Goal: Information Seeking & Learning: Check status

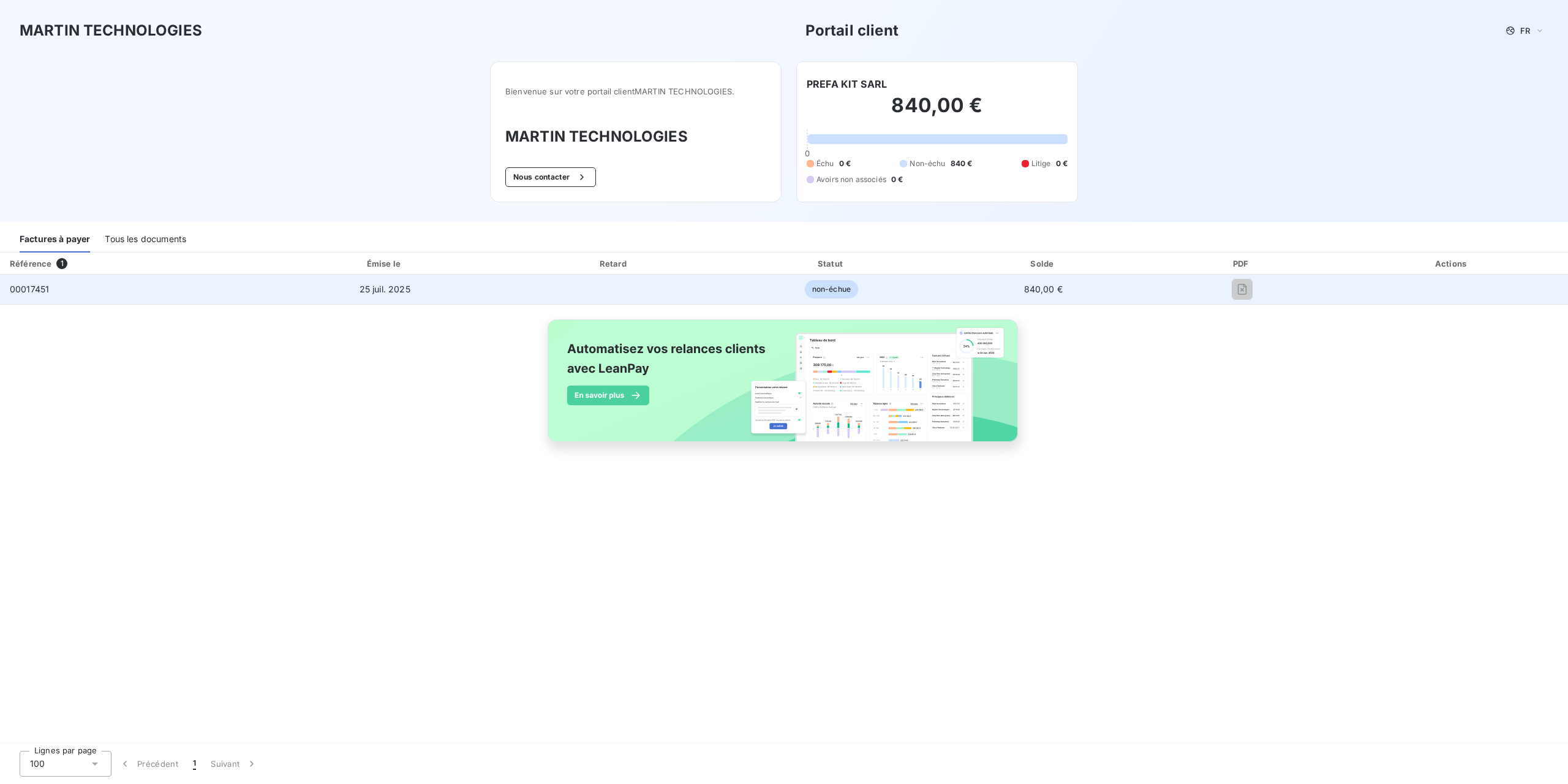
click at [29, 286] on span "00017451" at bounding box center [29, 289] width 39 height 10
click at [818, 290] on span "non-échue" at bounding box center [831, 289] width 53 height 18
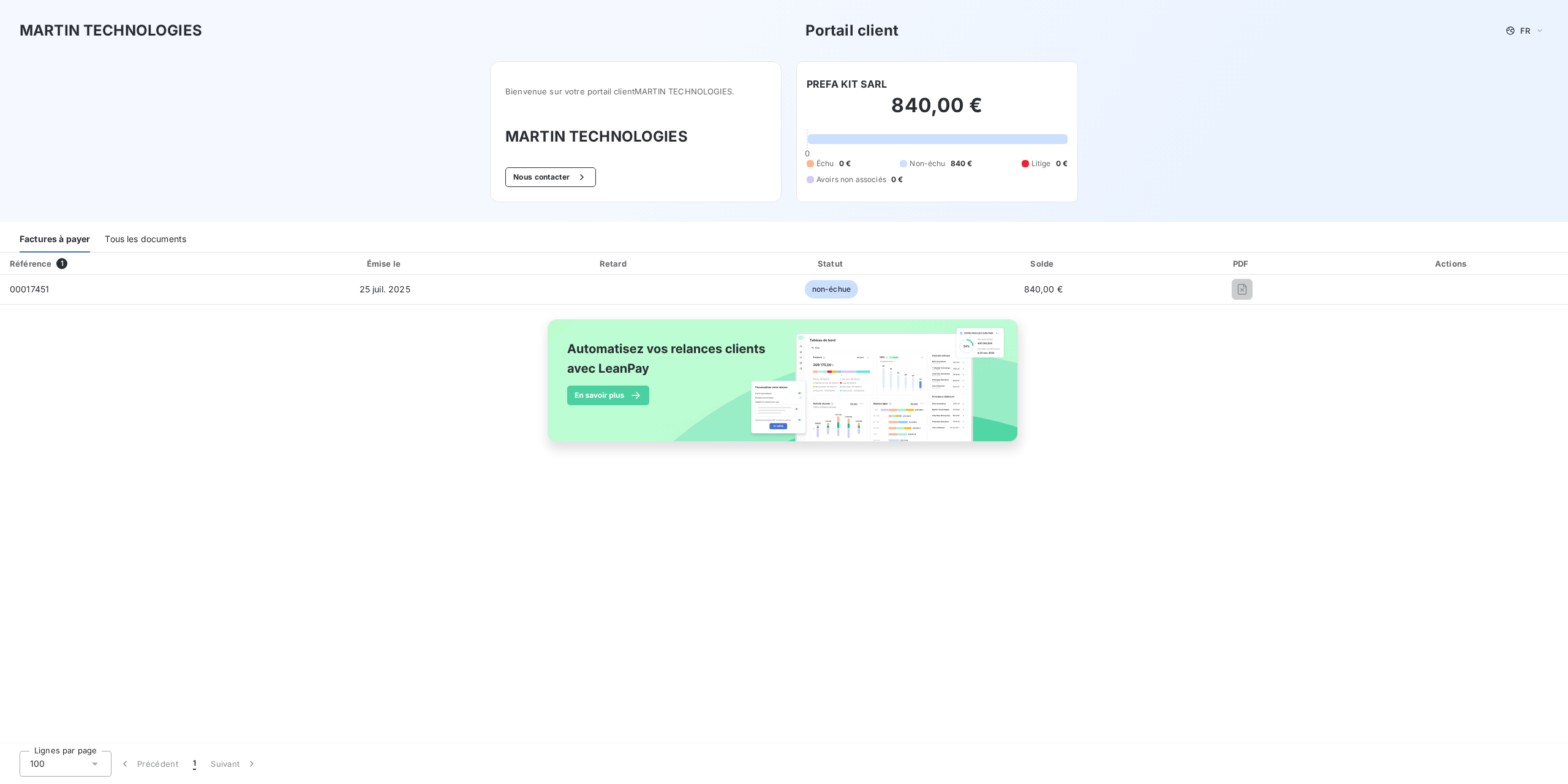
click at [925, 112] on h2 "840,00 €" at bounding box center [937, 111] width 261 height 37
click at [528, 120] on div "Bienvenue sur votre portail client MARTIN TECHNOLOGIES . MARTIN TECHNOLOGIES No…" at bounding box center [636, 132] width 291 height 141
click at [49, 260] on div "Référence" at bounding box center [31, 263] width 42 height 10
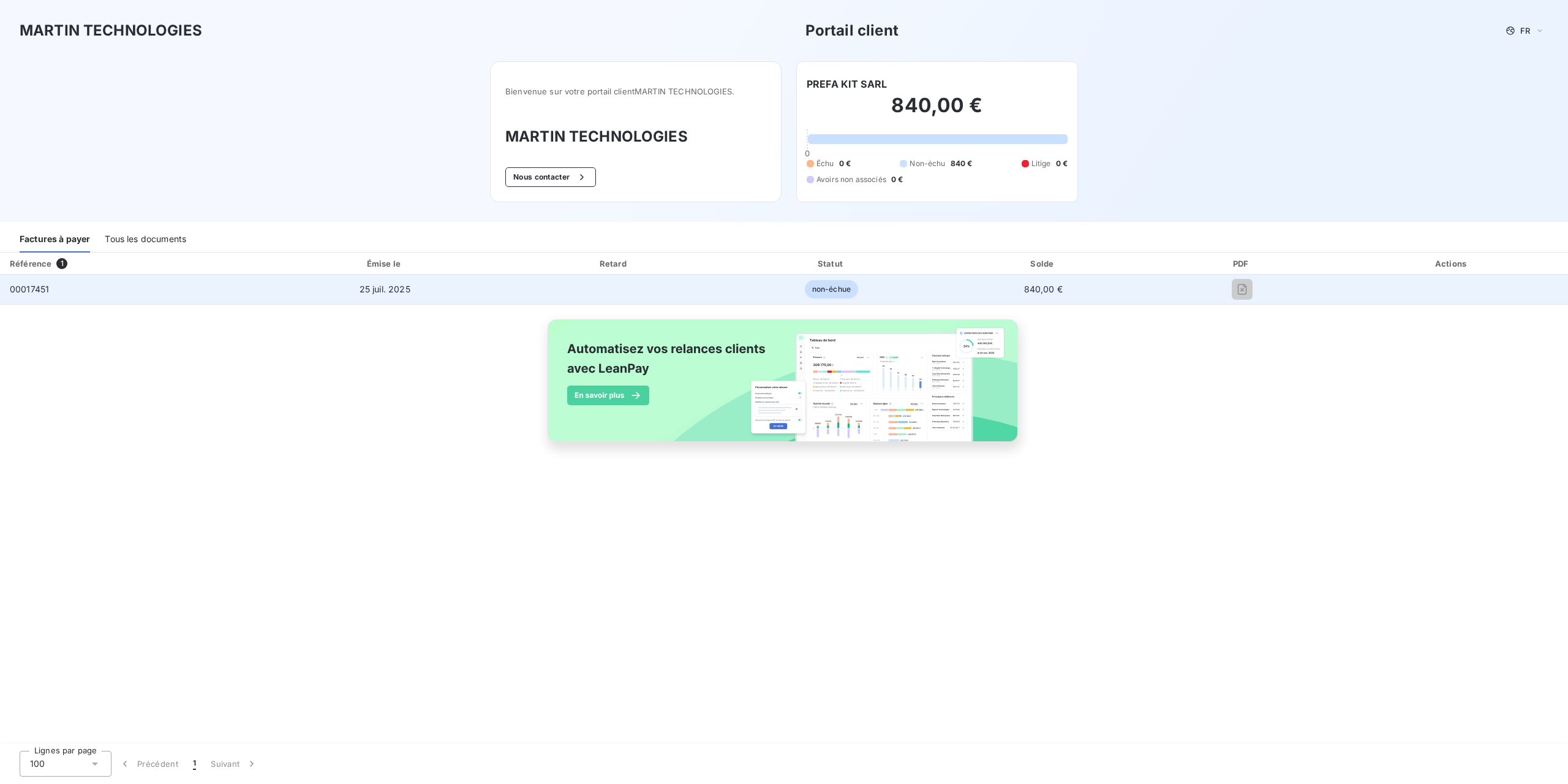
click at [33, 292] on span "00017451" at bounding box center [29, 289] width 39 height 10
click at [838, 293] on span "non-échue" at bounding box center [831, 289] width 53 height 18
click at [1046, 286] on span "840,00 €" at bounding box center [1043, 289] width 38 height 10
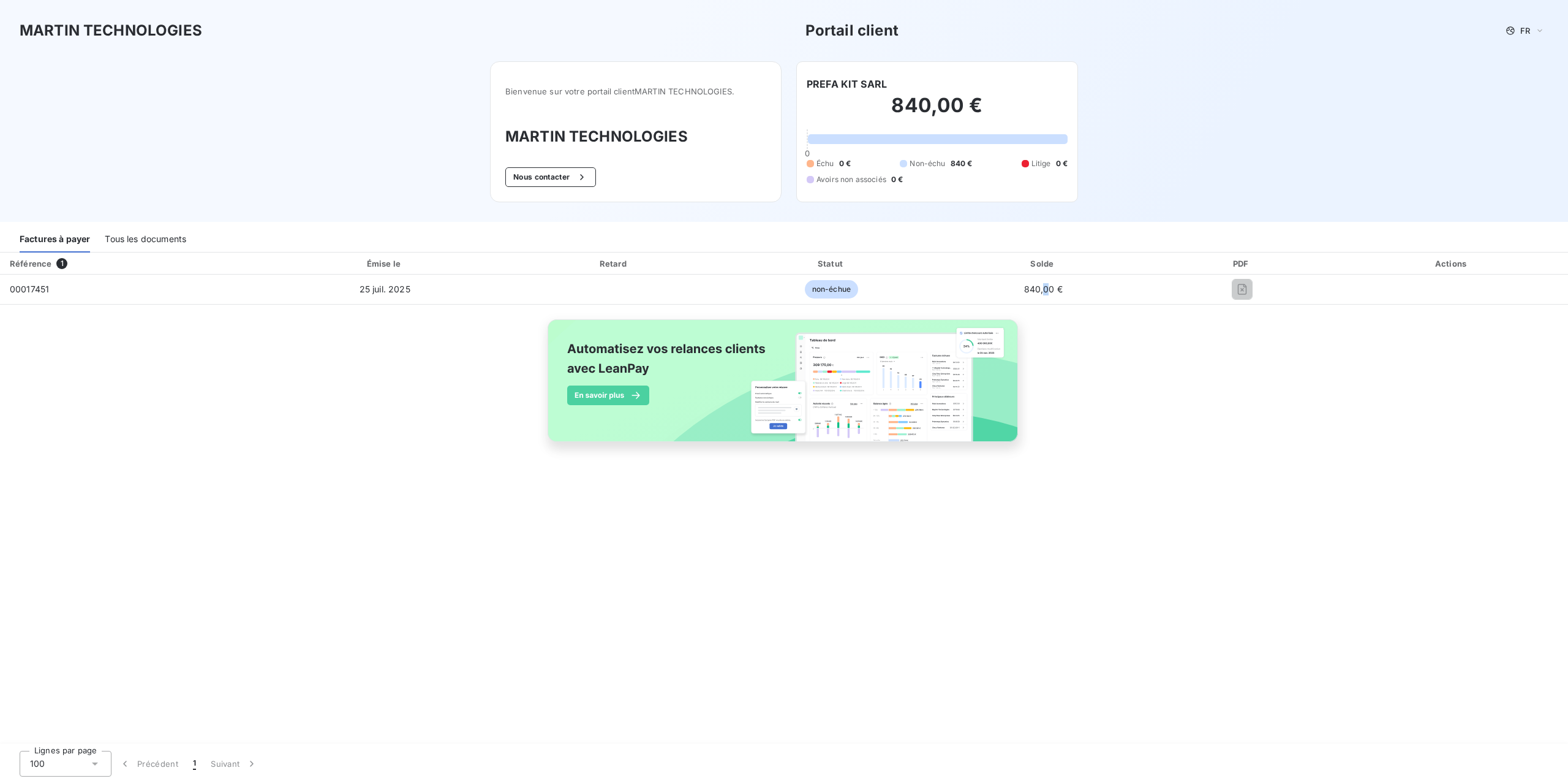
click at [812, 258] on div "Statut" at bounding box center [830, 263] width 209 height 12
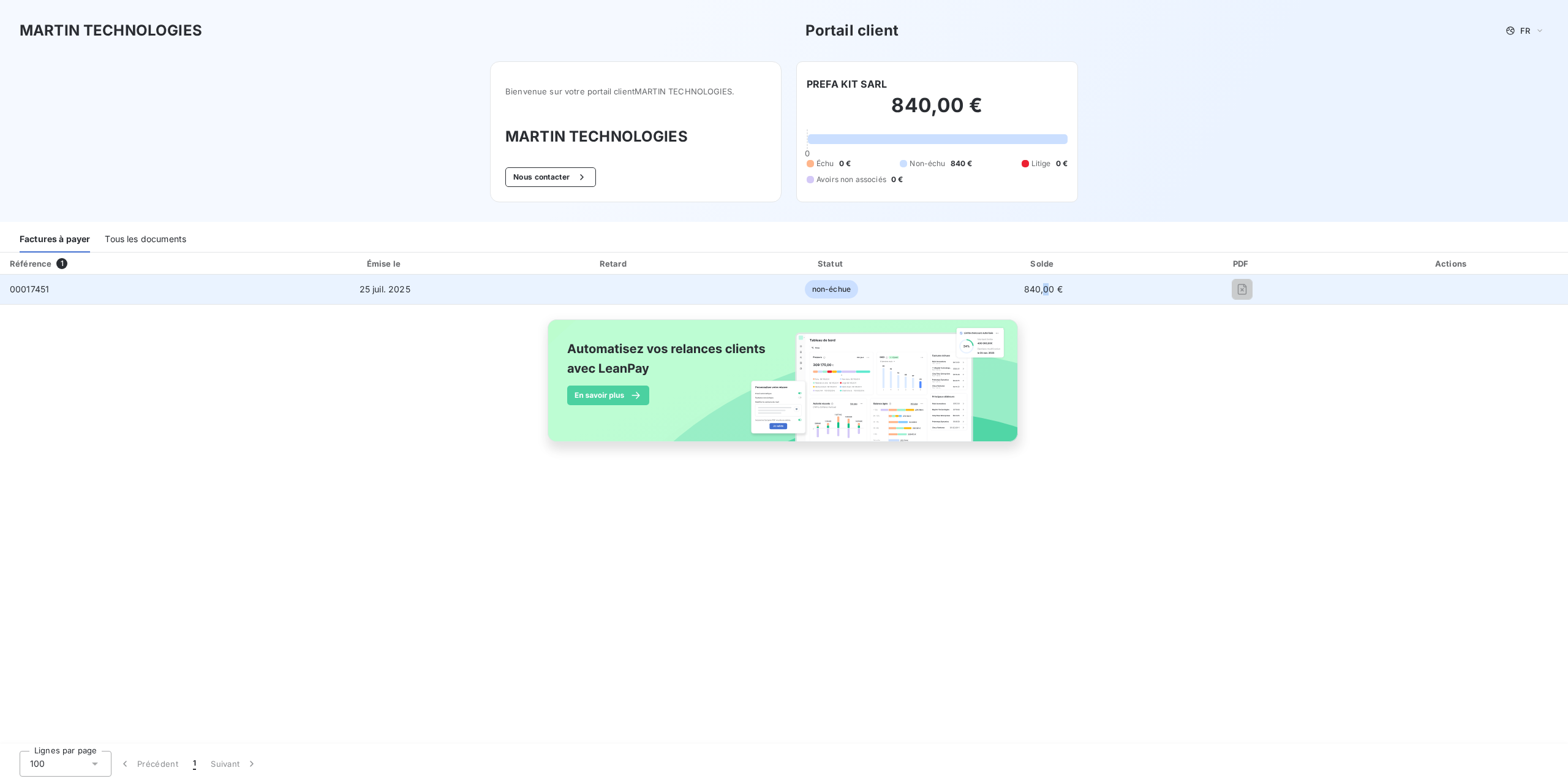
click at [51, 301] on td "00017451" at bounding box center [132, 289] width 265 height 29
click at [383, 293] on span "25 juil. 2025" at bounding box center [385, 289] width 51 height 10
click at [382, 292] on span "25 juil. 2025" at bounding box center [385, 289] width 51 height 10
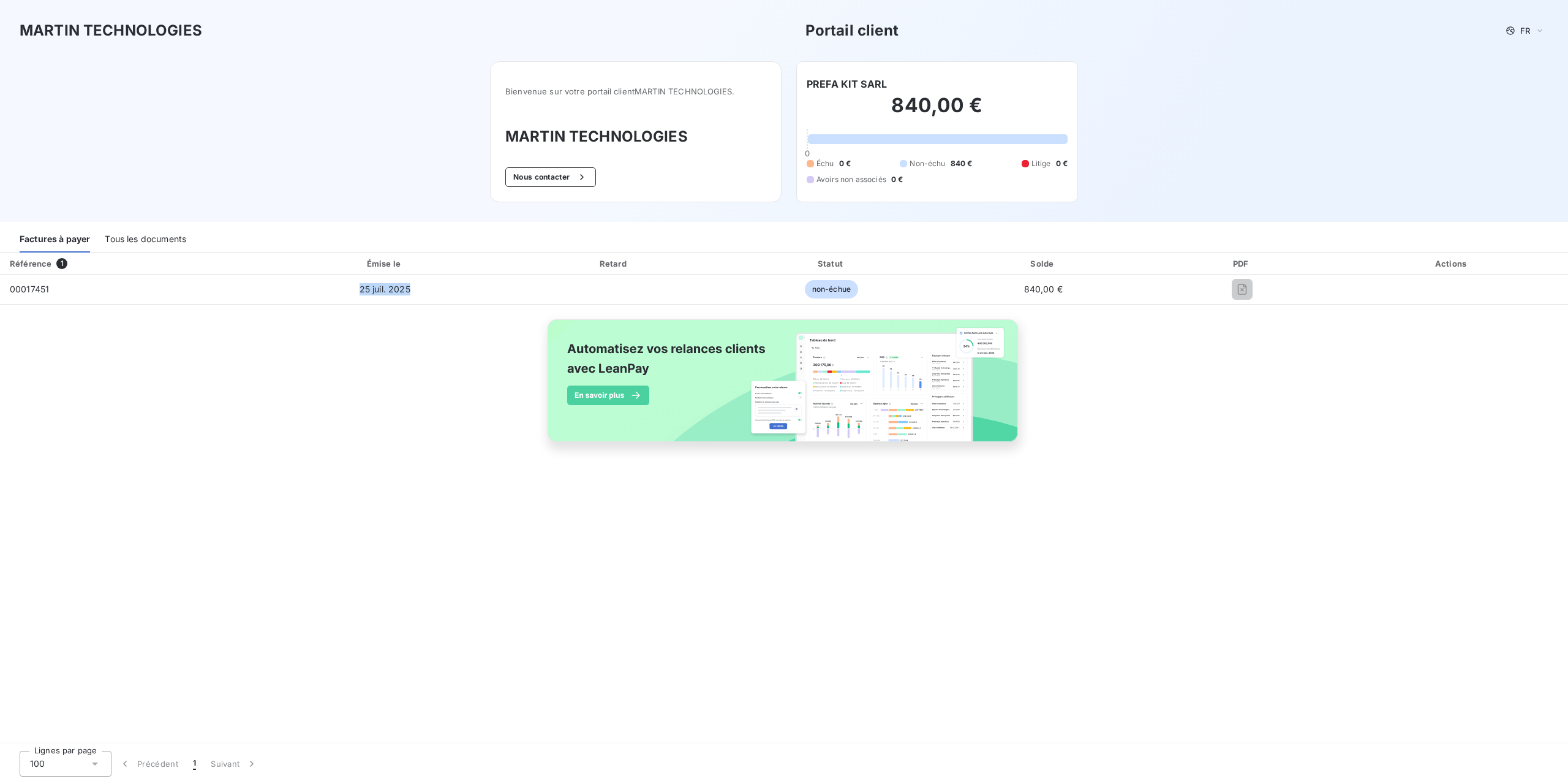
click at [399, 270] on th "Émise le" at bounding box center [384, 263] width 239 height 22
click at [397, 270] on th "Émise le" at bounding box center [384, 263] width 239 height 22
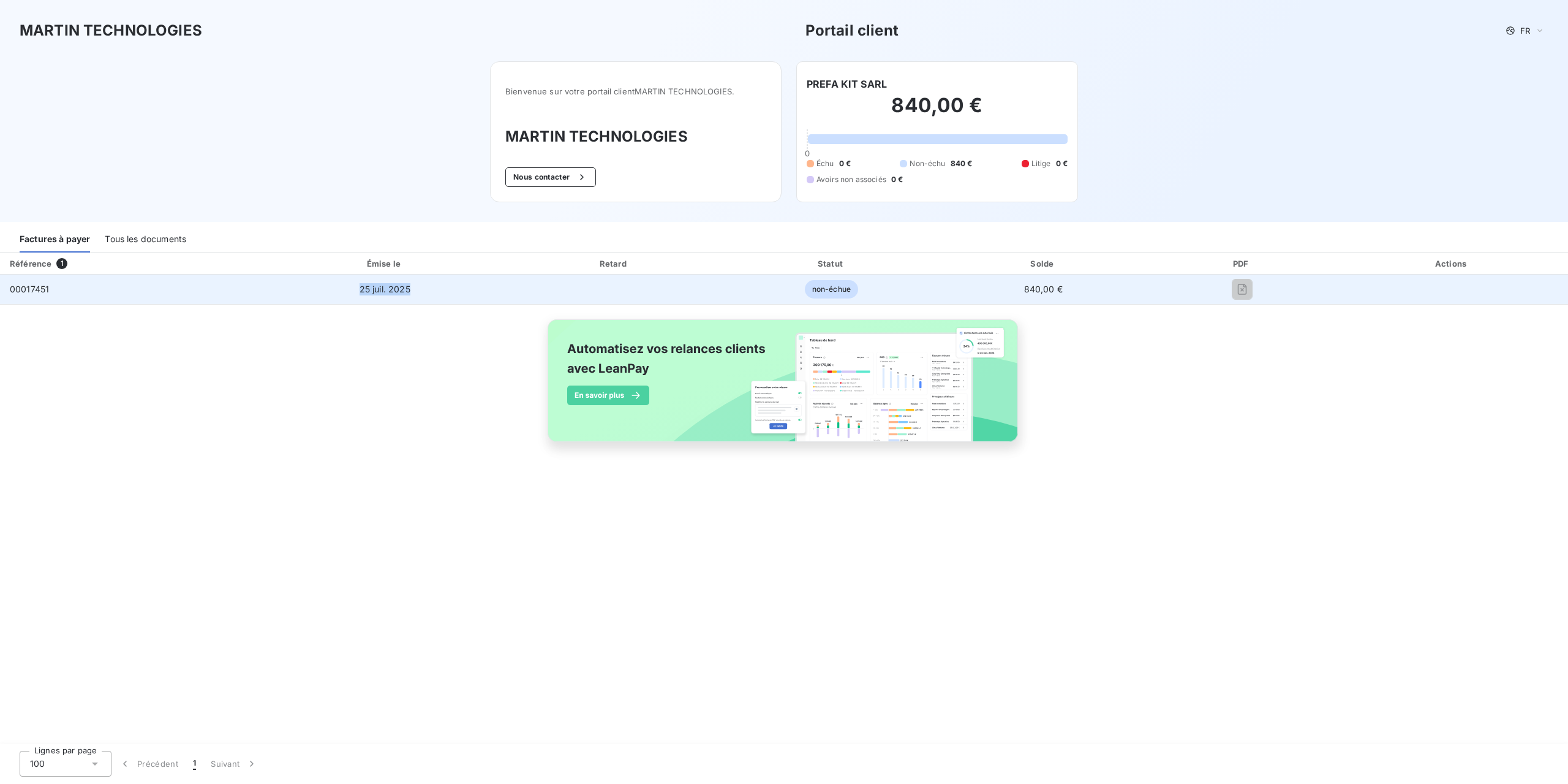
click at [834, 291] on span "non-échue" at bounding box center [831, 289] width 53 height 18
click at [833, 291] on span "non-échue" at bounding box center [831, 289] width 53 height 18
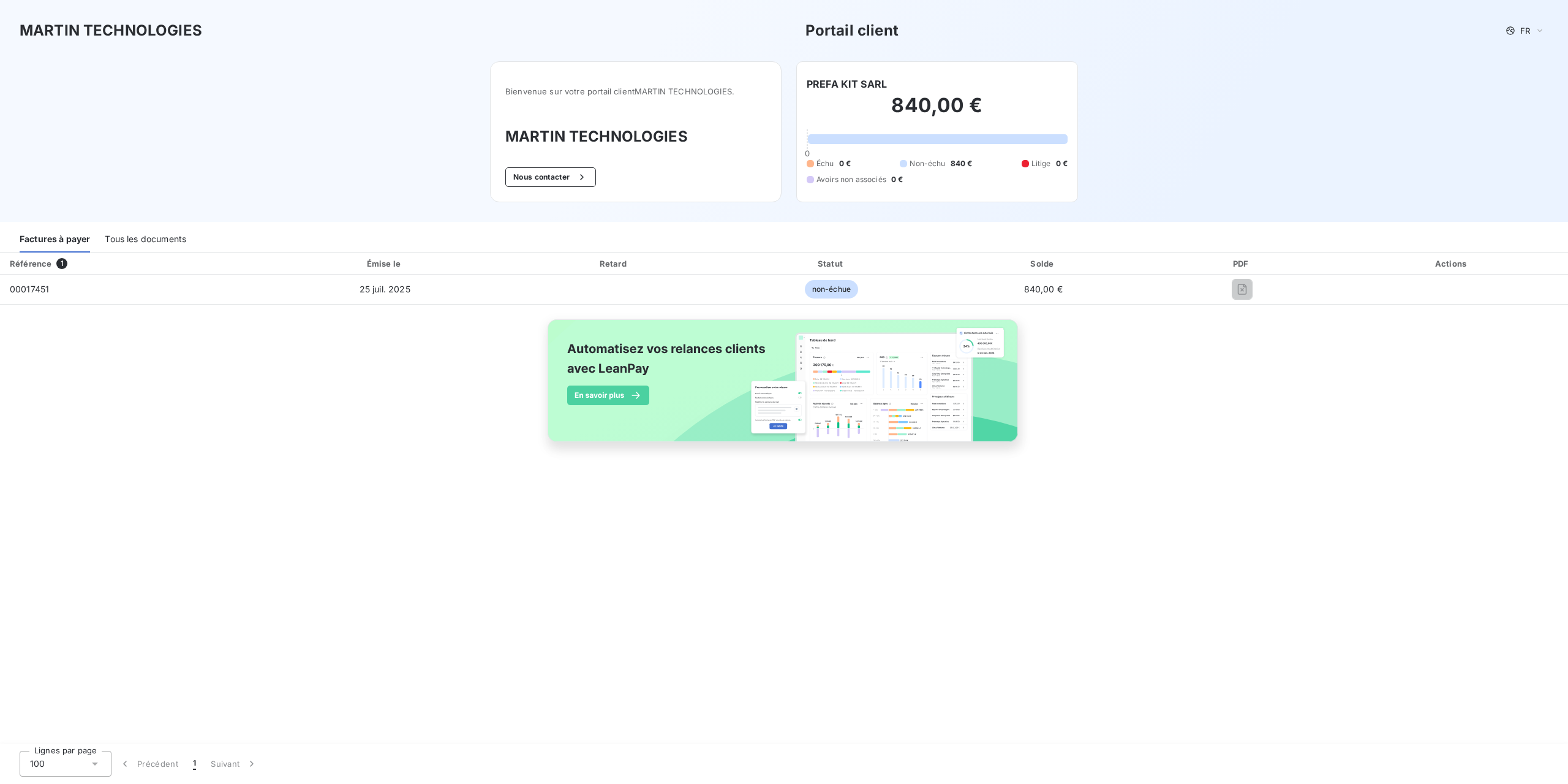
click at [859, 147] on div "840,00 € 0 Échu 0 € Non-échu 840 € Litige 0 € Avoirs non associés 0 €" at bounding box center [937, 139] width 261 height 96
click at [942, 168] on span "Non-échu" at bounding box center [927, 164] width 36 height 11
drag, startPoint x: 868, startPoint y: 37, endPoint x: 828, endPoint y: 37, distance: 40.0
click at [839, 37] on h3 "Portail client" at bounding box center [852, 30] width 93 height 22
click at [142, 242] on div "Tous les documents" at bounding box center [145, 239] width 81 height 26
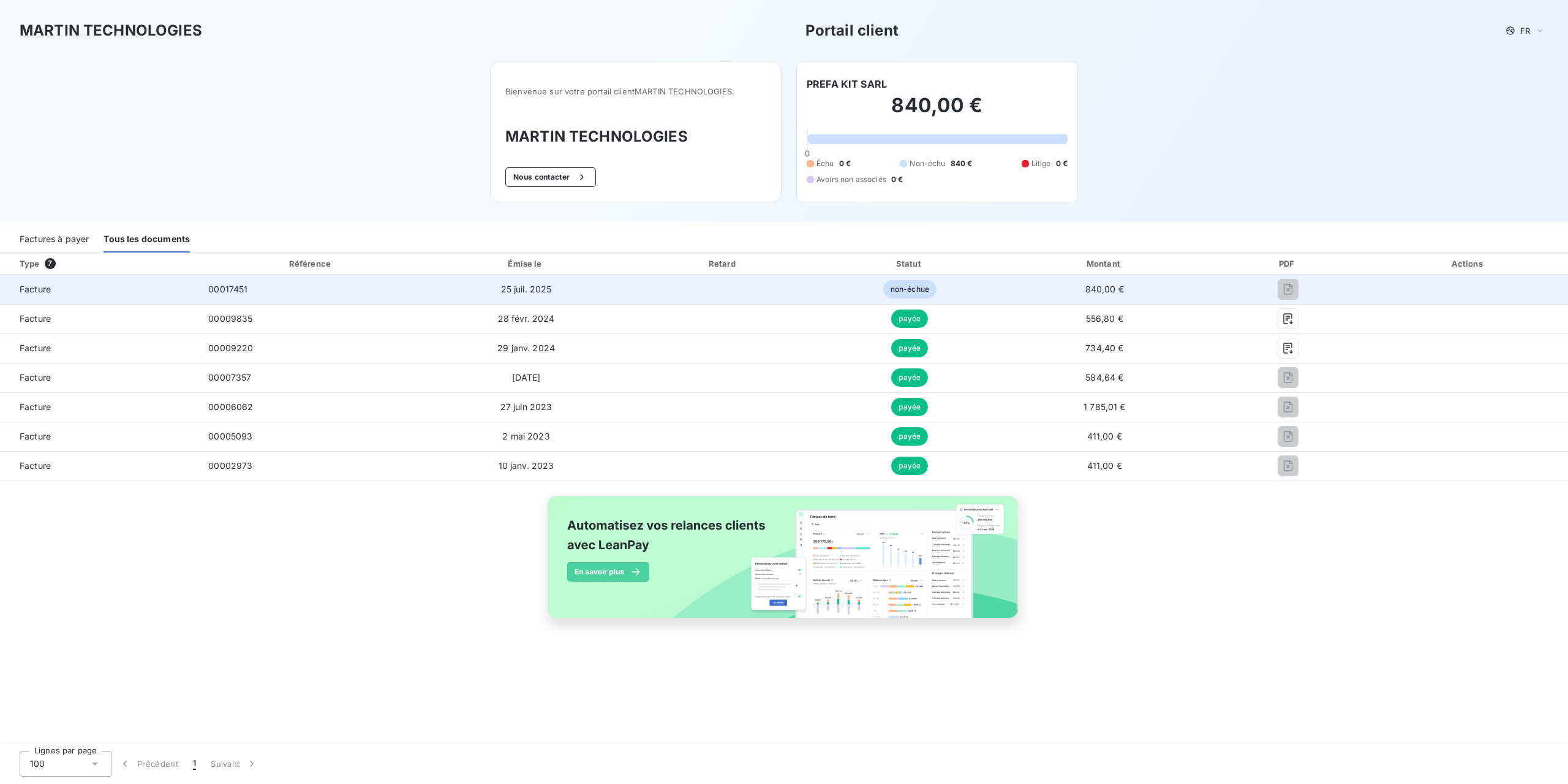
click at [1079, 281] on td "840,00 €" at bounding box center [1104, 289] width 205 height 29
click at [488, 291] on td "25 juil. 2025" at bounding box center [525, 289] width 205 height 29
click at [487, 291] on td "25 juil. 2025" at bounding box center [525, 289] width 205 height 29
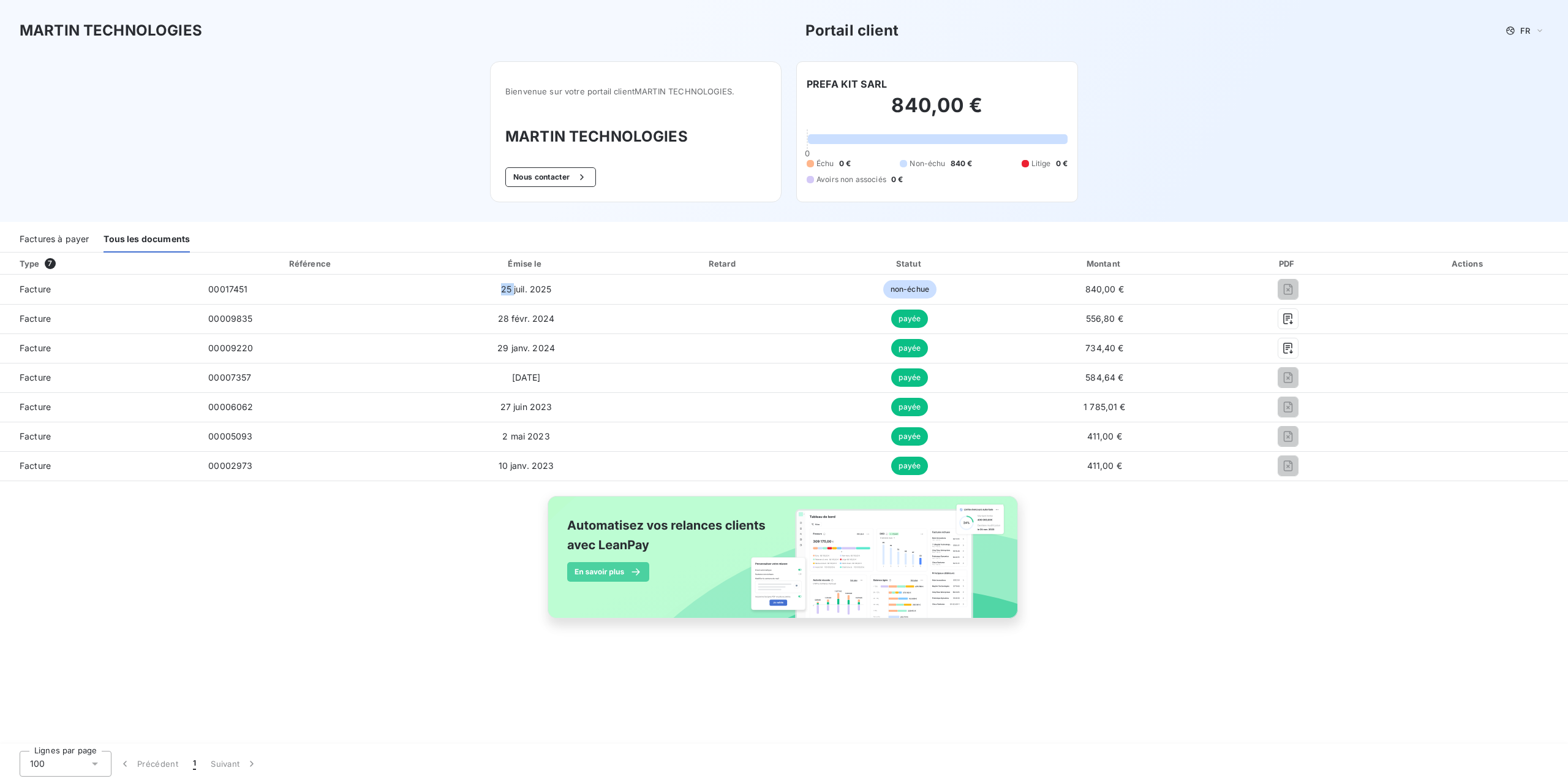
click at [1273, 656] on div "Type 7 Référence Émise le Retard Statut Montant PDF Actions Facture 00017451 [D…" at bounding box center [784, 498] width 1568 height 493
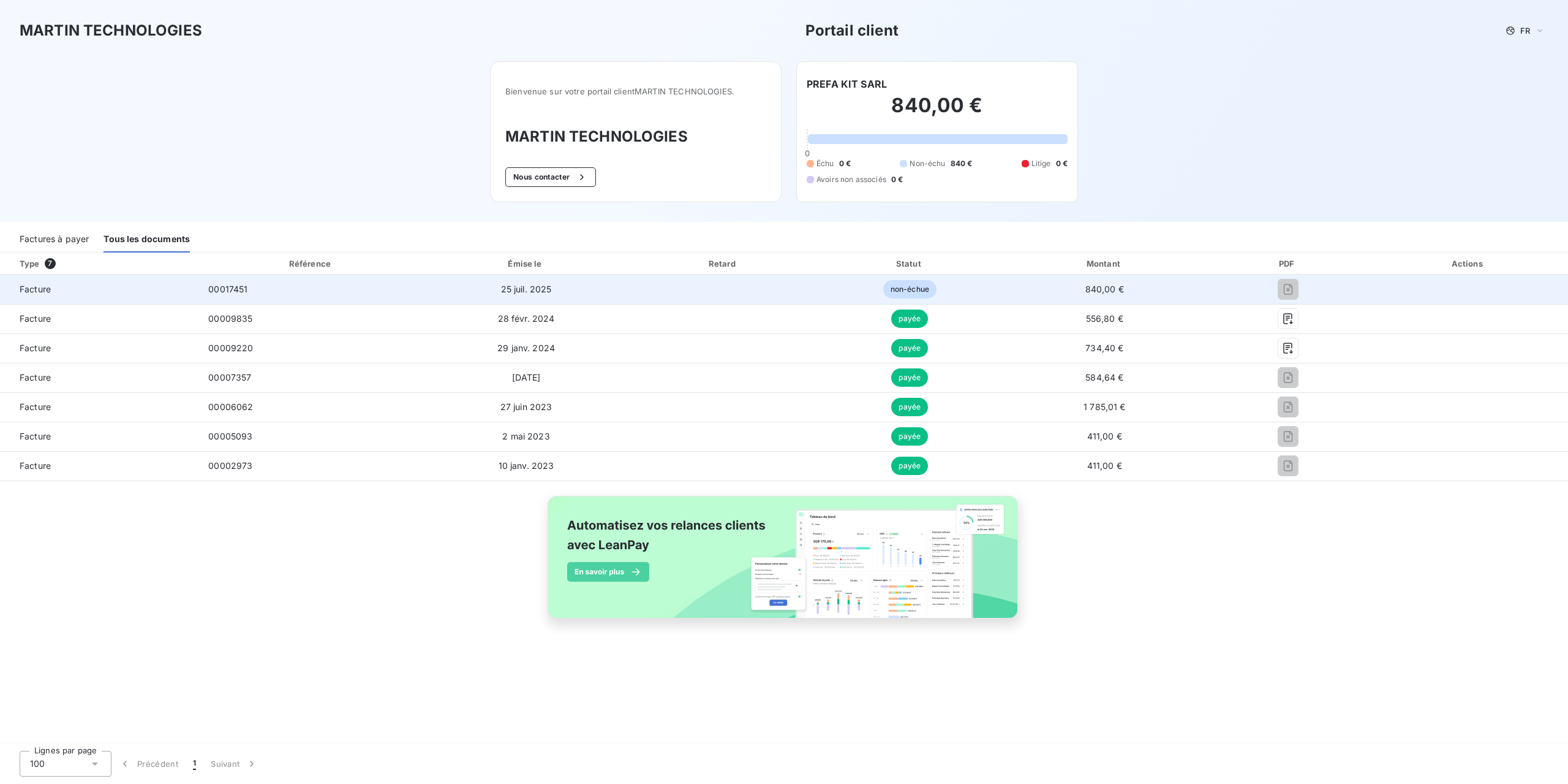
click at [1117, 294] on td "840,00 €" at bounding box center [1104, 289] width 205 height 29
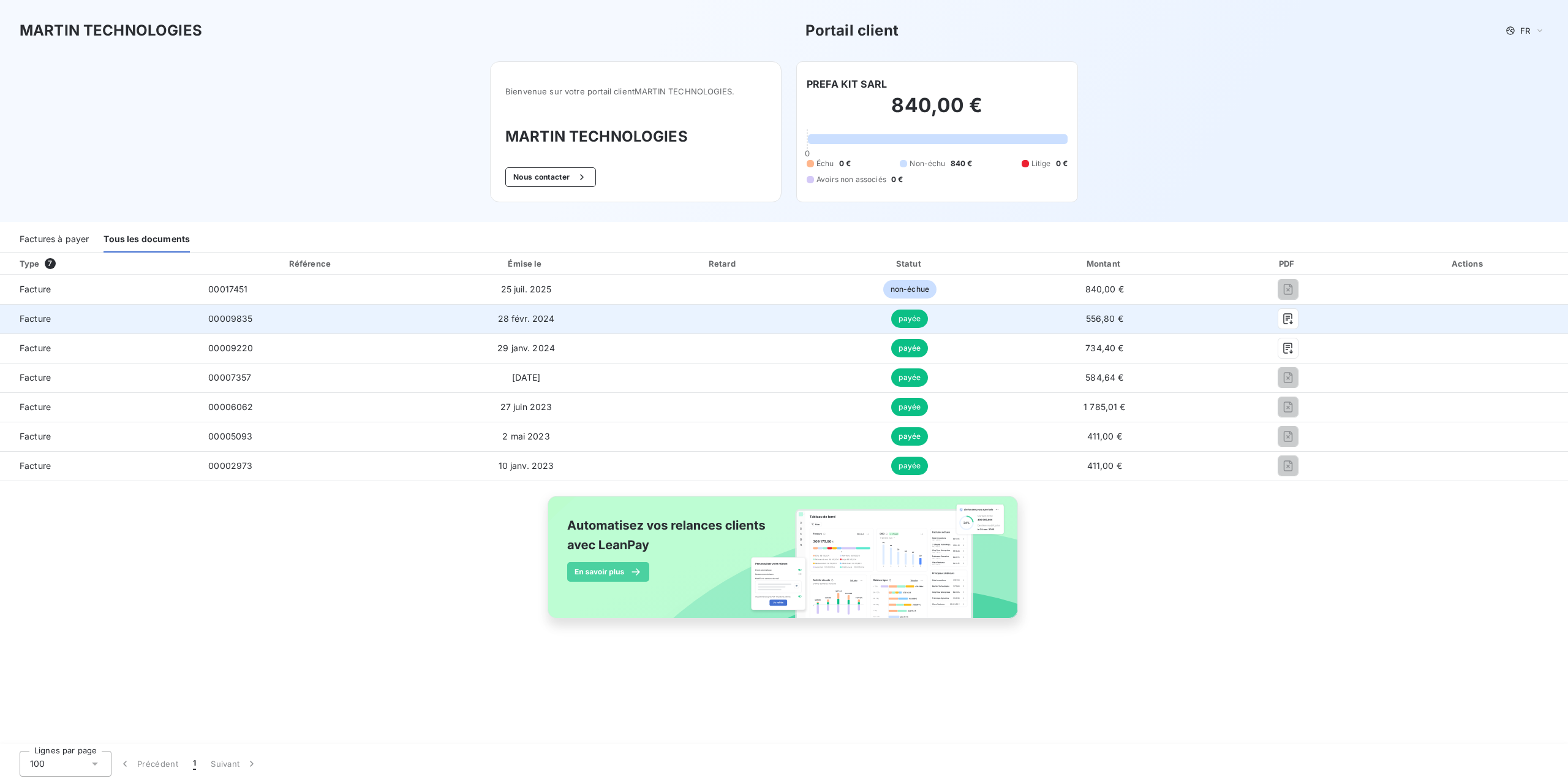
click at [1414, 312] on td at bounding box center [1468, 319] width 199 height 29
click at [1284, 326] on button "button" at bounding box center [1288, 318] width 19 height 19
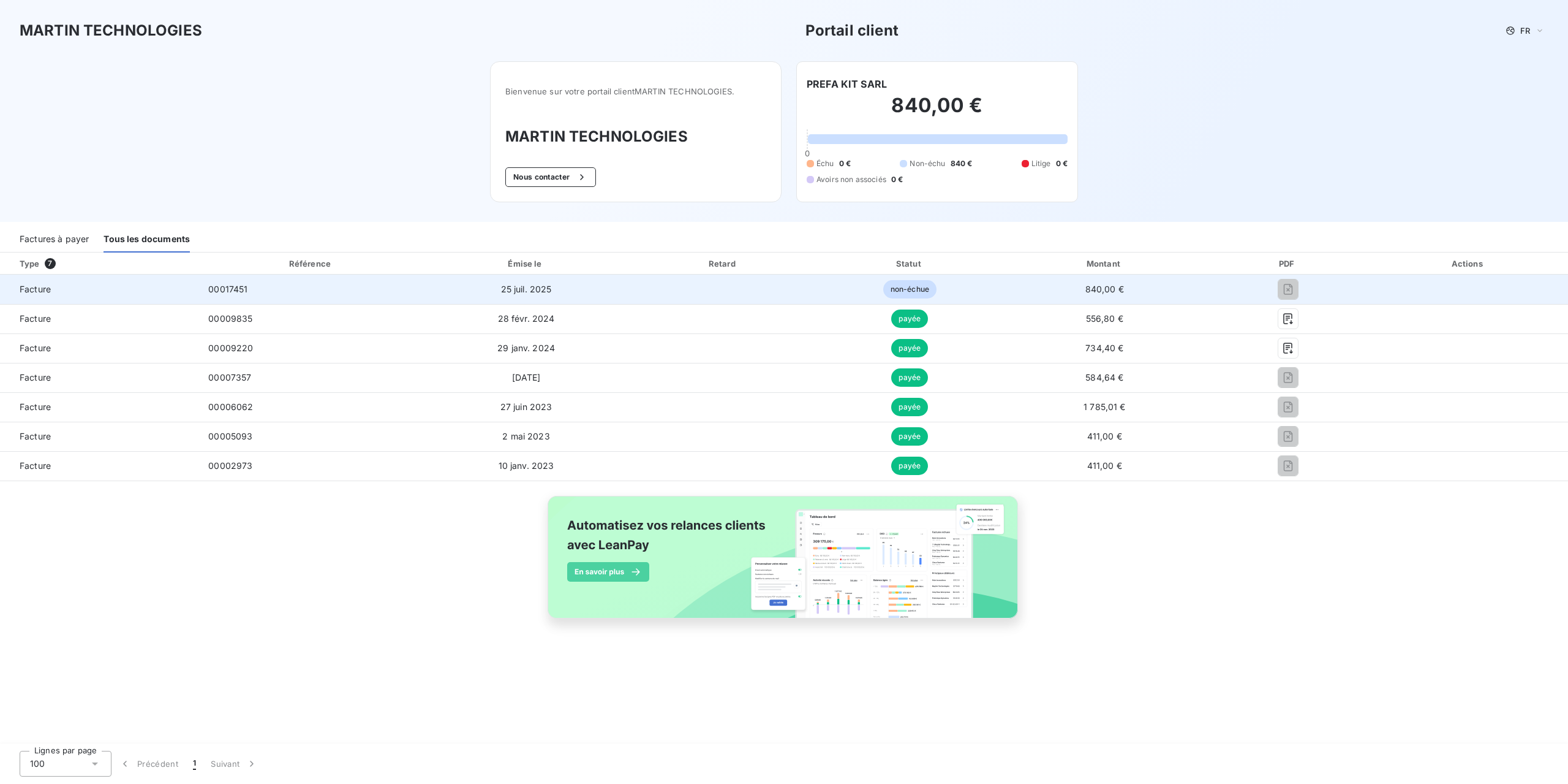
click at [1169, 291] on td "840,00 €" at bounding box center [1104, 289] width 205 height 29
click at [988, 297] on td "non-échue" at bounding box center [910, 289] width 184 height 29
click at [1148, 292] on td "840,00 €" at bounding box center [1104, 289] width 205 height 29
click at [918, 297] on span "non-échue" at bounding box center [910, 289] width 53 height 18
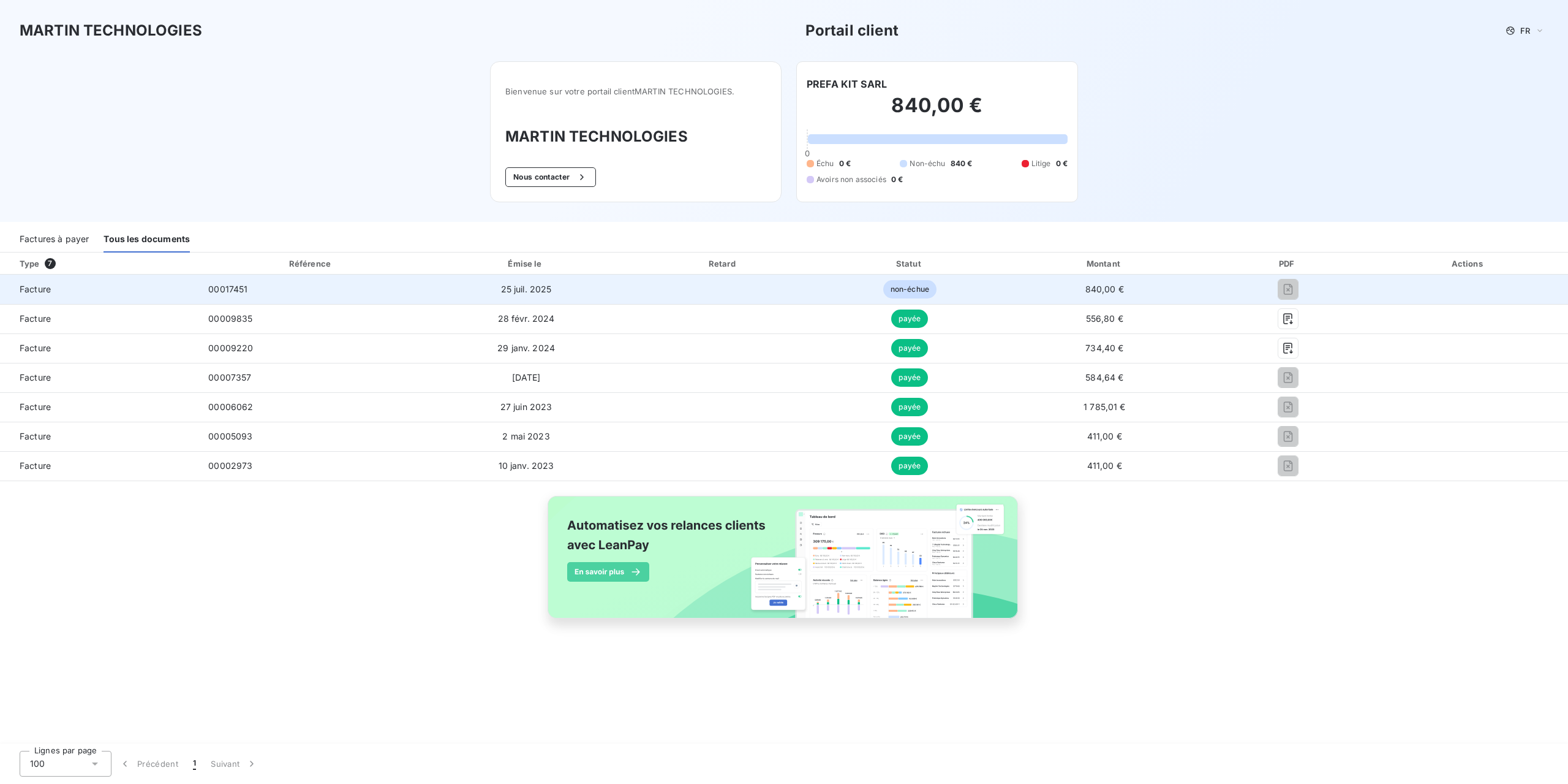
click at [915, 295] on span "non-échue" at bounding box center [910, 289] width 53 height 18
click at [531, 300] on td "25 juil. 2025" at bounding box center [525, 289] width 205 height 29
click at [531, 299] on td "25 juil. 2025" at bounding box center [525, 289] width 205 height 29
click at [945, 290] on td "non-échue" at bounding box center [910, 289] width 184 height 29
